Goal: Transaction & Acquisition: Purchase product/service

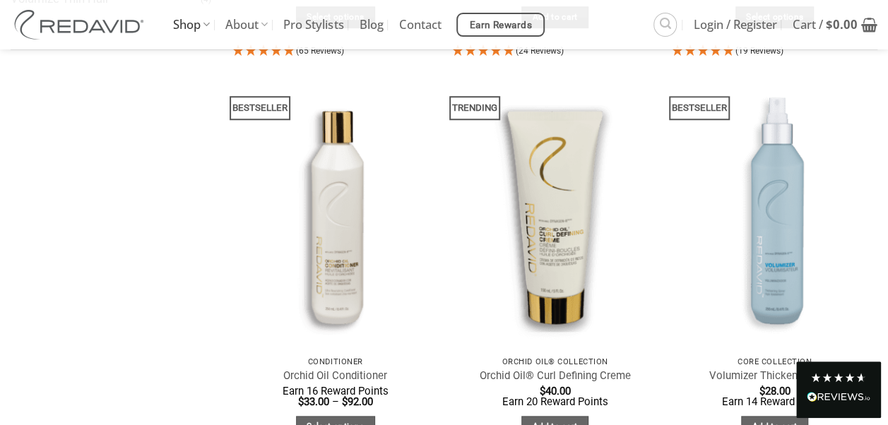
scroll to position [636, 0]
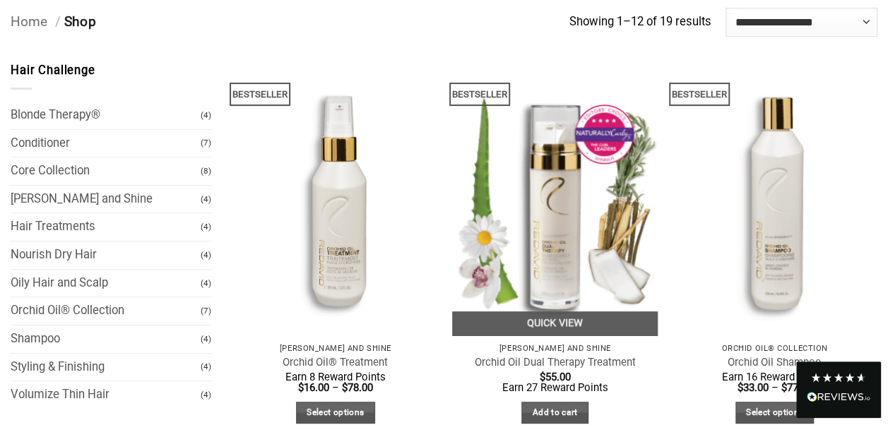
scroll to position [141, 0]
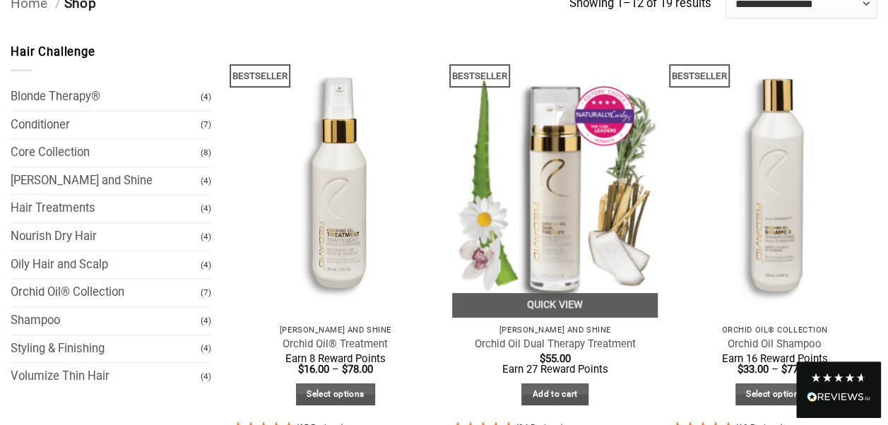
click at [543, 154] on img at bounding box center [555, 180] width 206 height 274
